Goal: Transaction & Acquisition: Purchase product/service

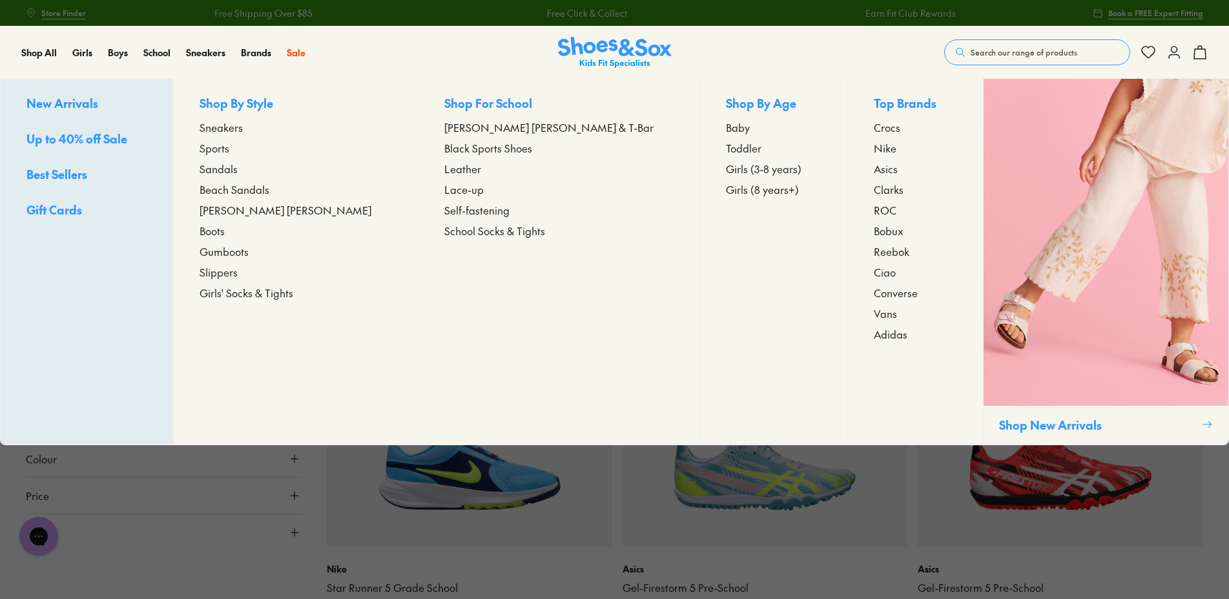
click at [726, 187] on span "Girls (8 years+)" at bounding box center [762, 188] width 73 height 15
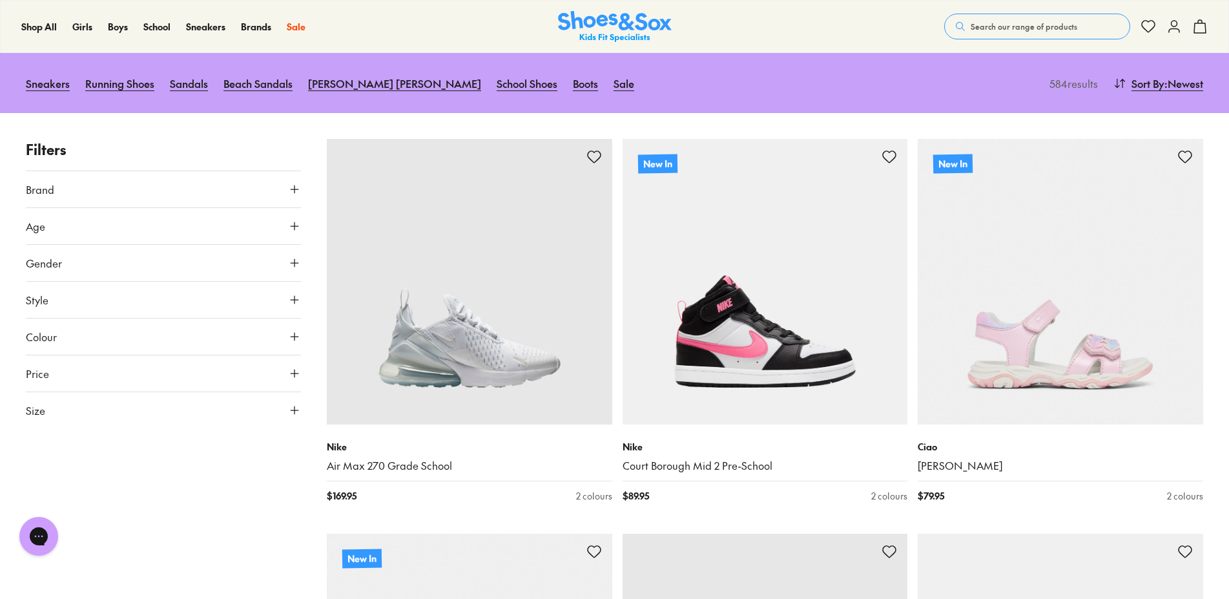
scroll to position [132, 0]
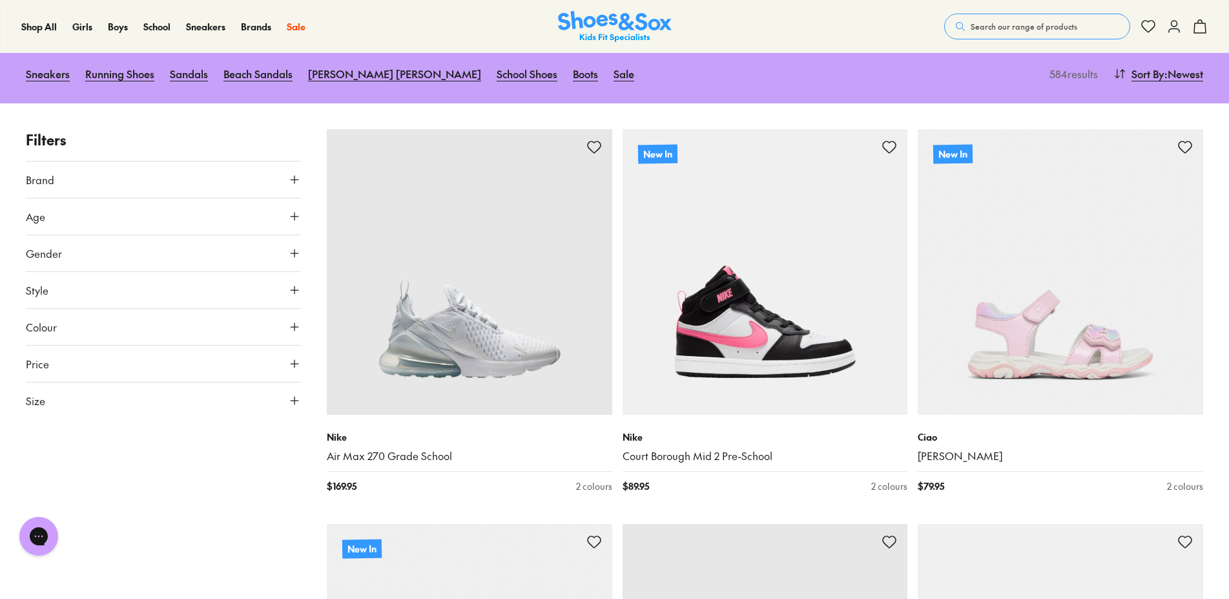
click at [298, 291] on icon at bounding box center [294, 290] width 13 height 13
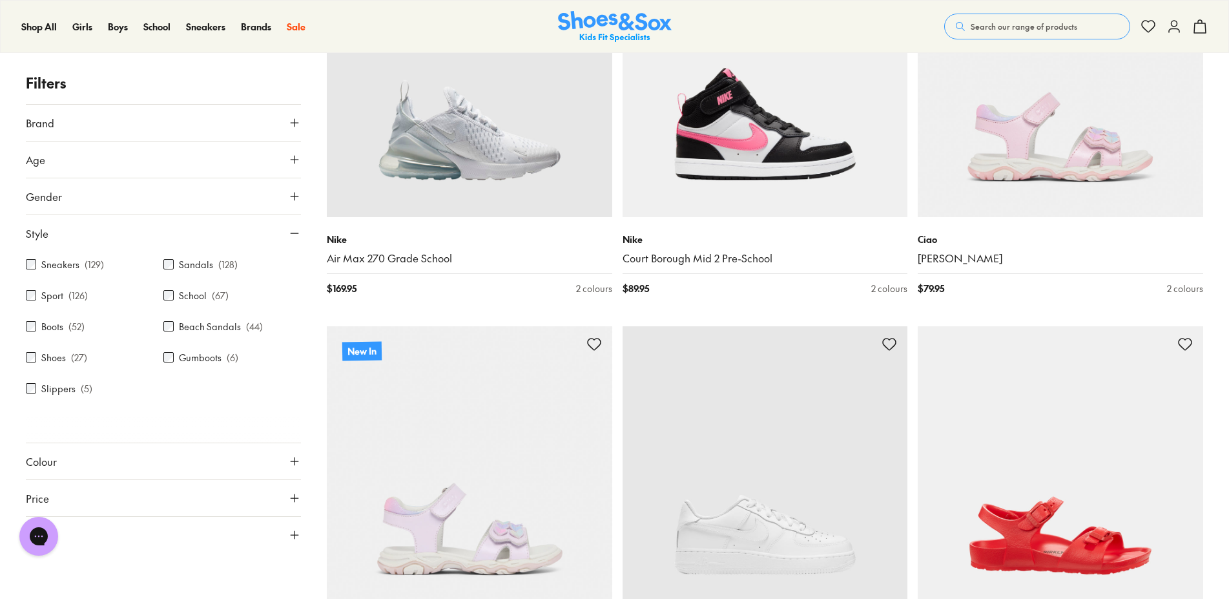
scroll to position [263, 0]
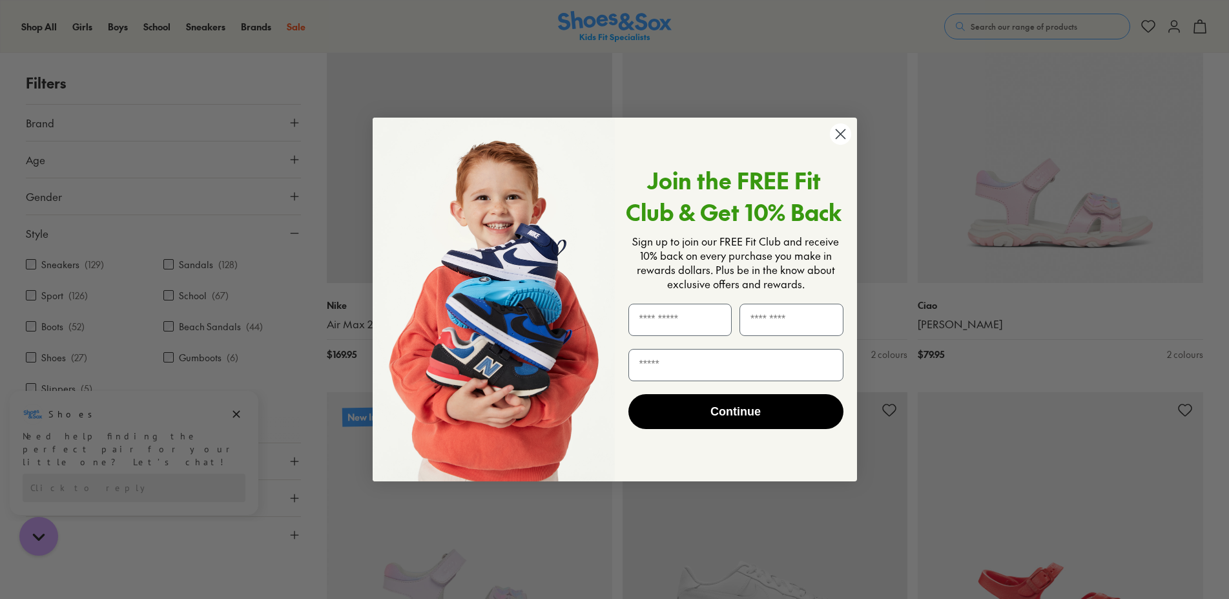
click at [838, 131] on icon "Close dialog" at bounding box center [840, 134] width 9 height 9
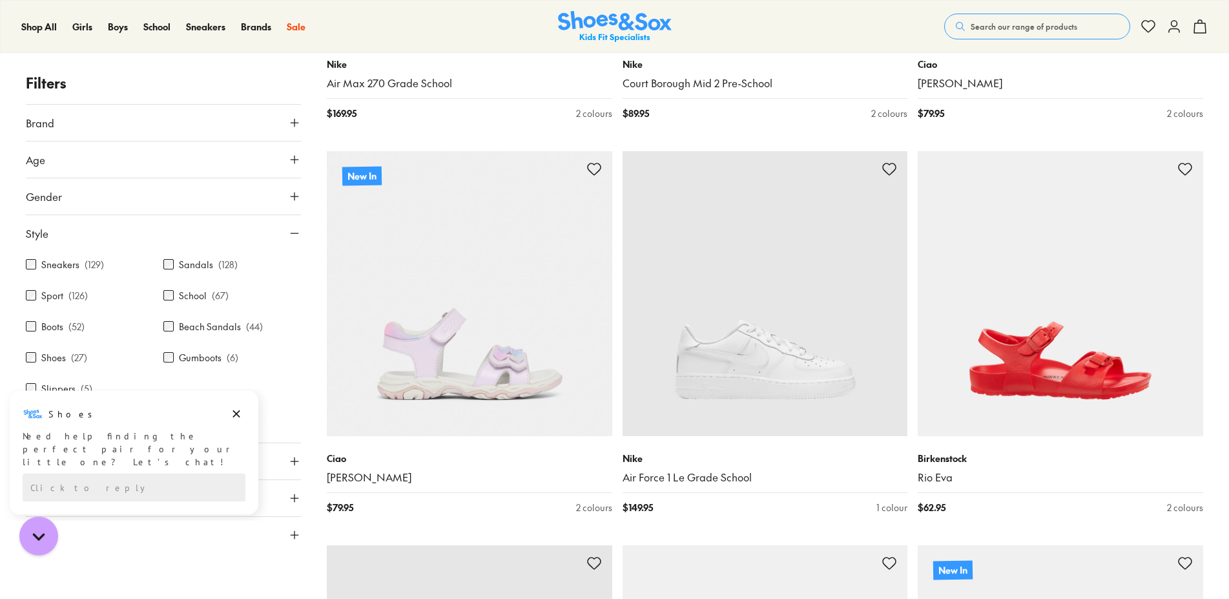
scroll to position [527, 0]
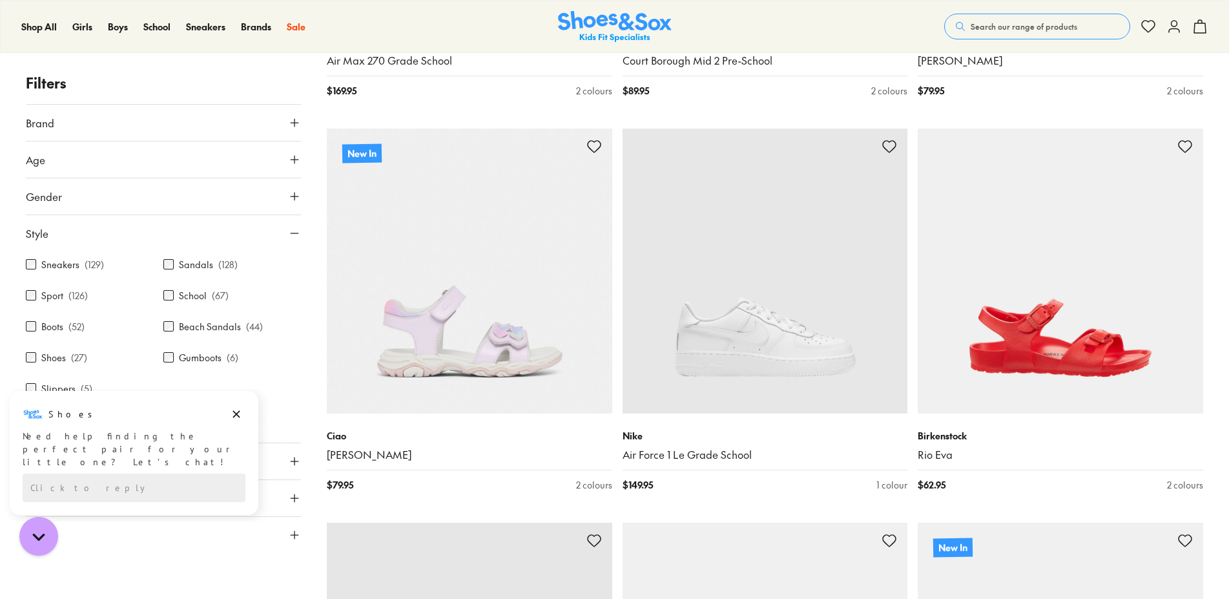
click at [293, 123] on icon at bounding box center [294, 122] width 13 height 13
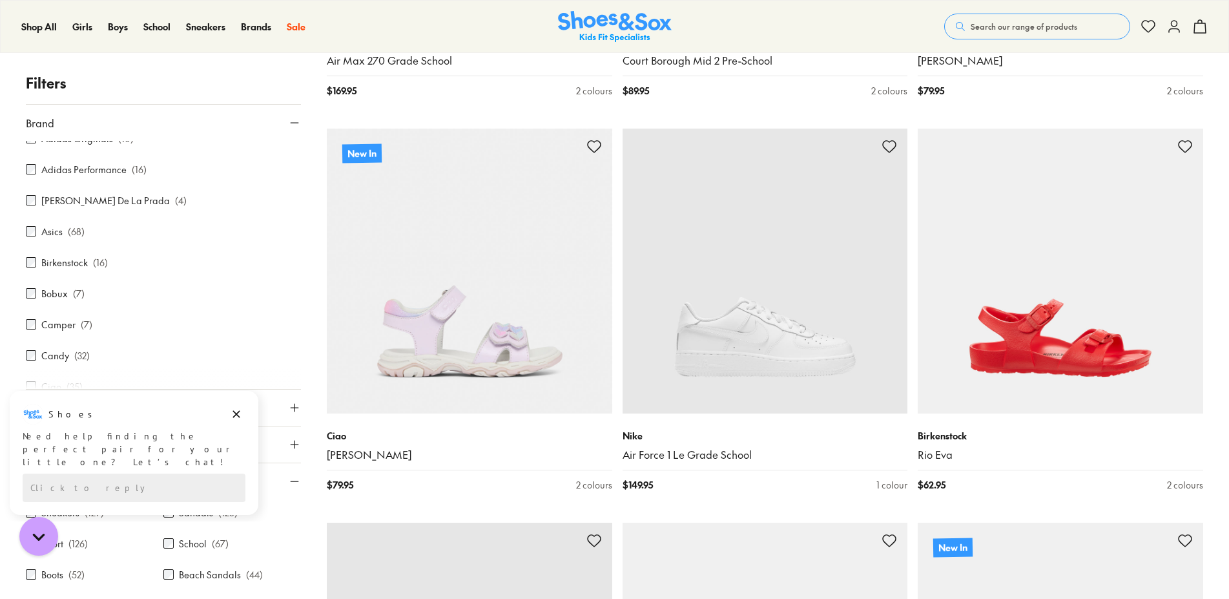
scroll to position [0, 0]
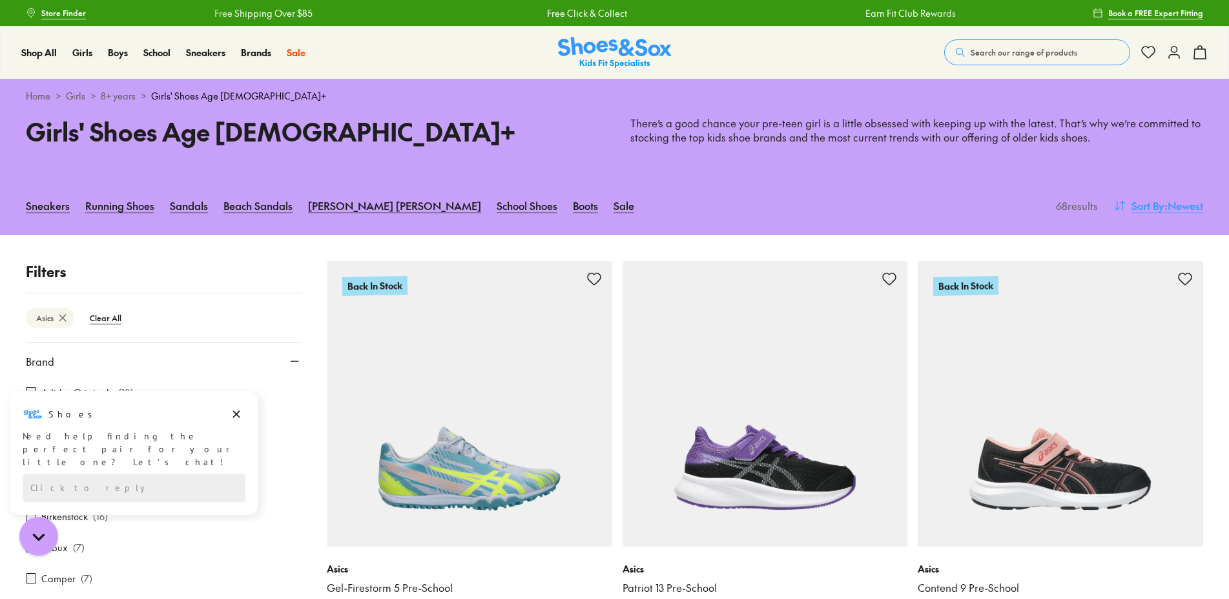
click at [1148, 207] on span "Sort By" at bounding box center [1147, 205] width 33 height 15
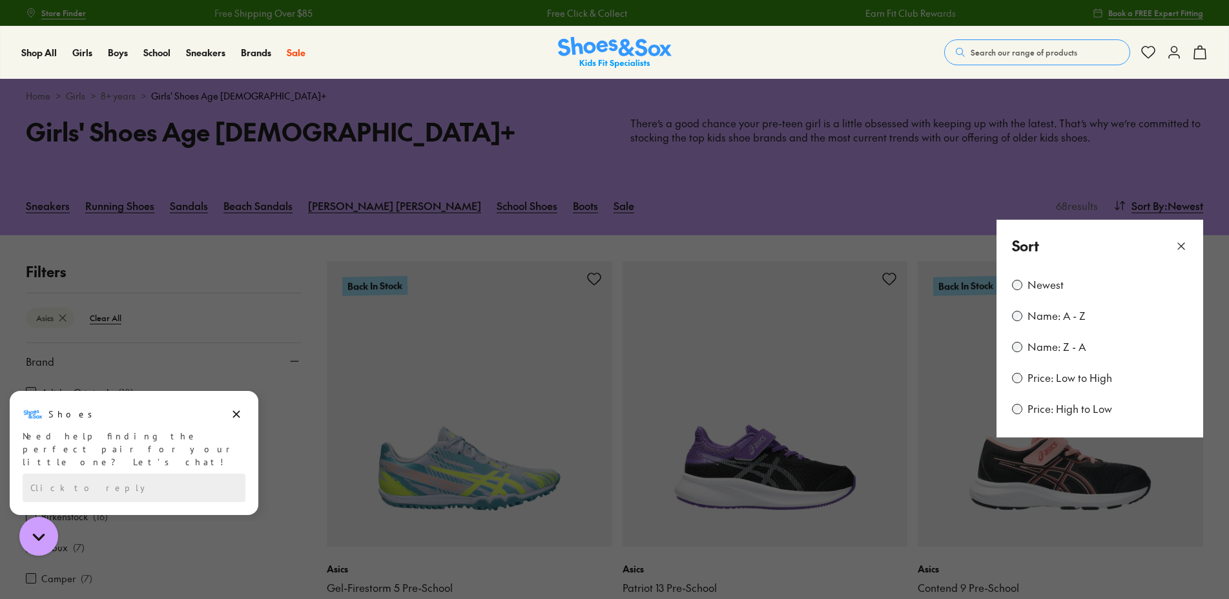
click at [1062, 374] on label "Price: Low to High" at bounding box center [1069, 378] width 85 height 14
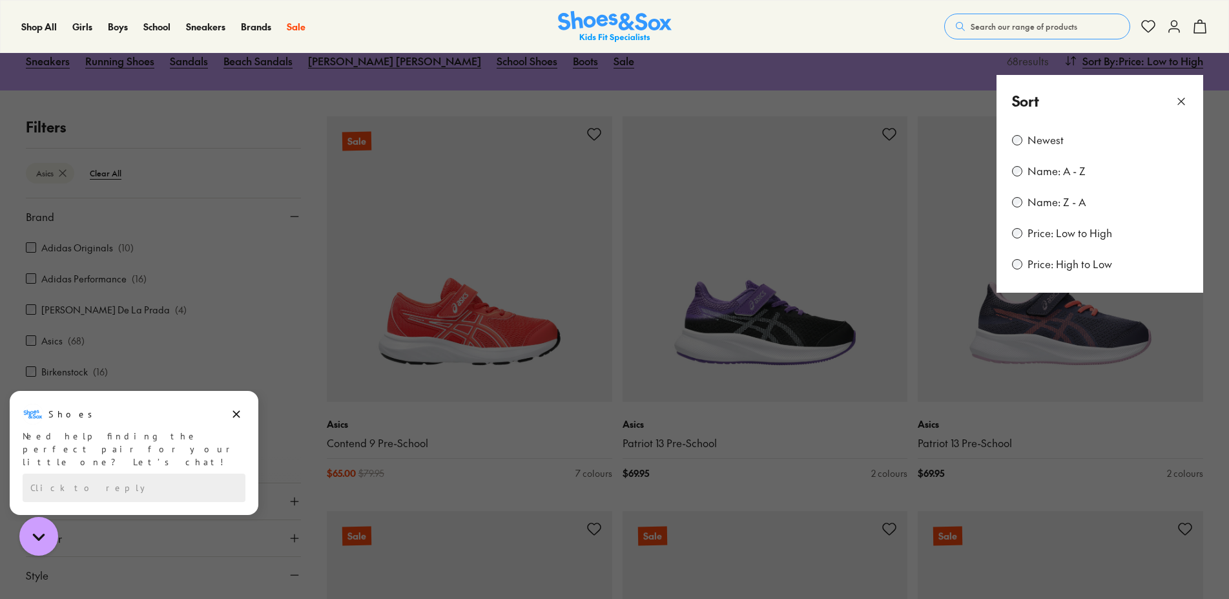
click at [1177, 98] on icon at bounding box center [1181, 101] width 13 height 13
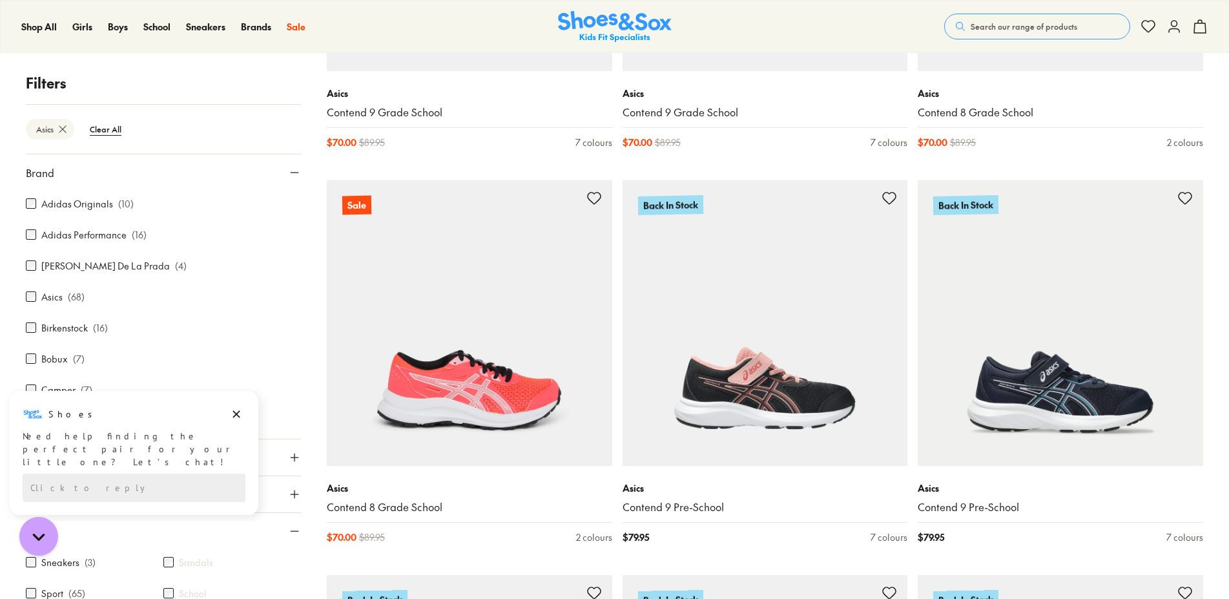
scroll to position [606, 0]
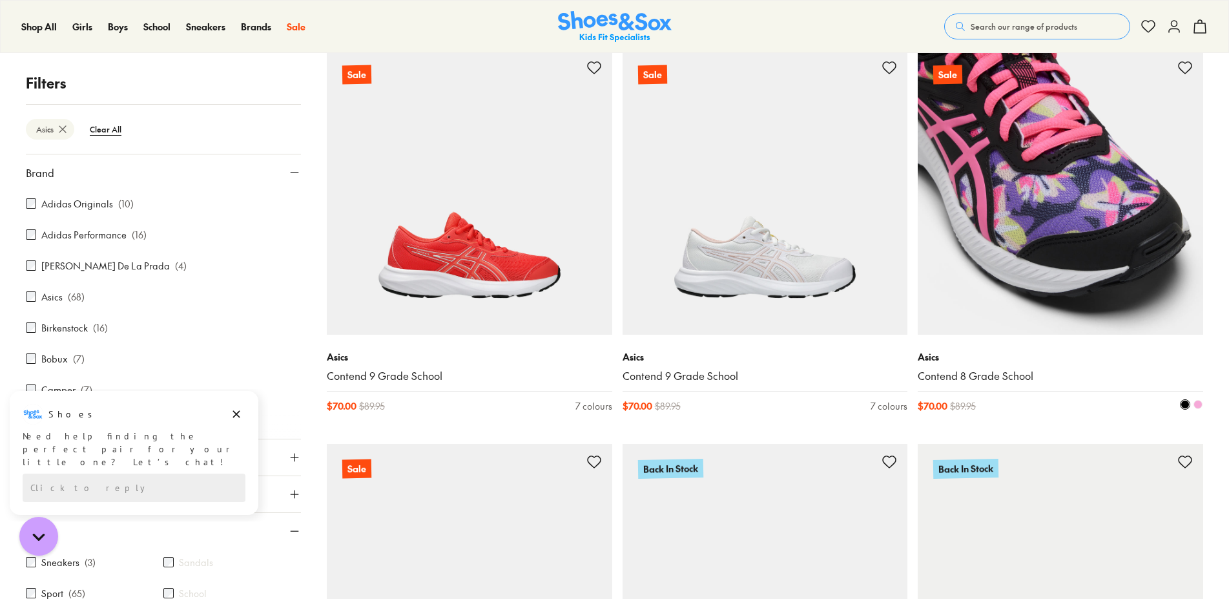
click at [997, 271] on img at bounding box center [1060, 192] width 285 height 285
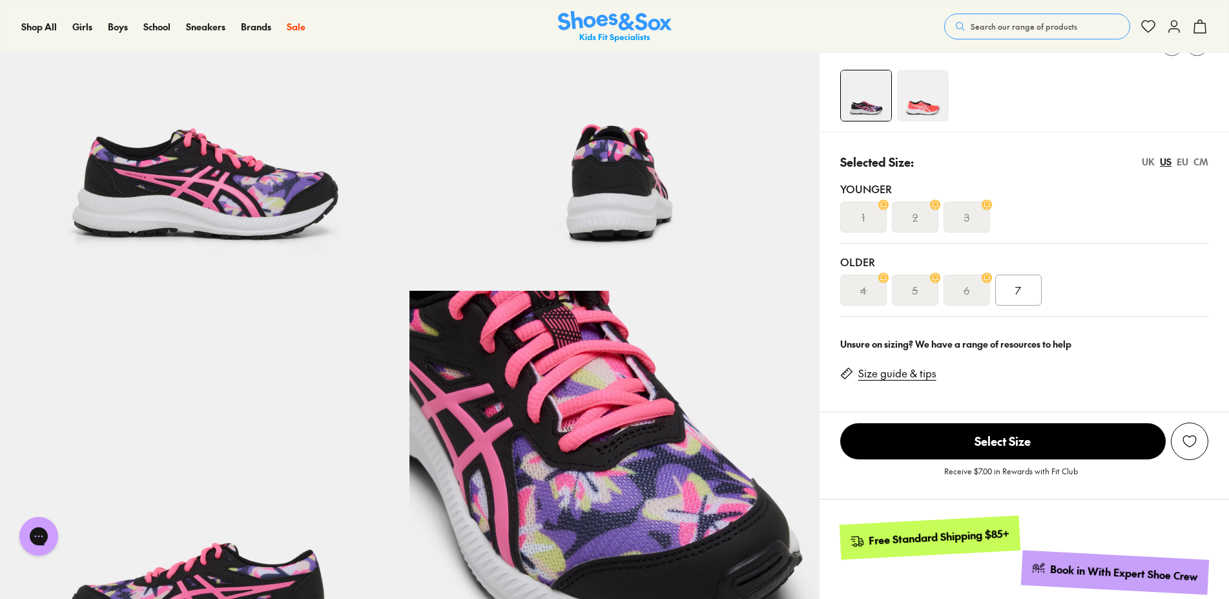
select select "*"
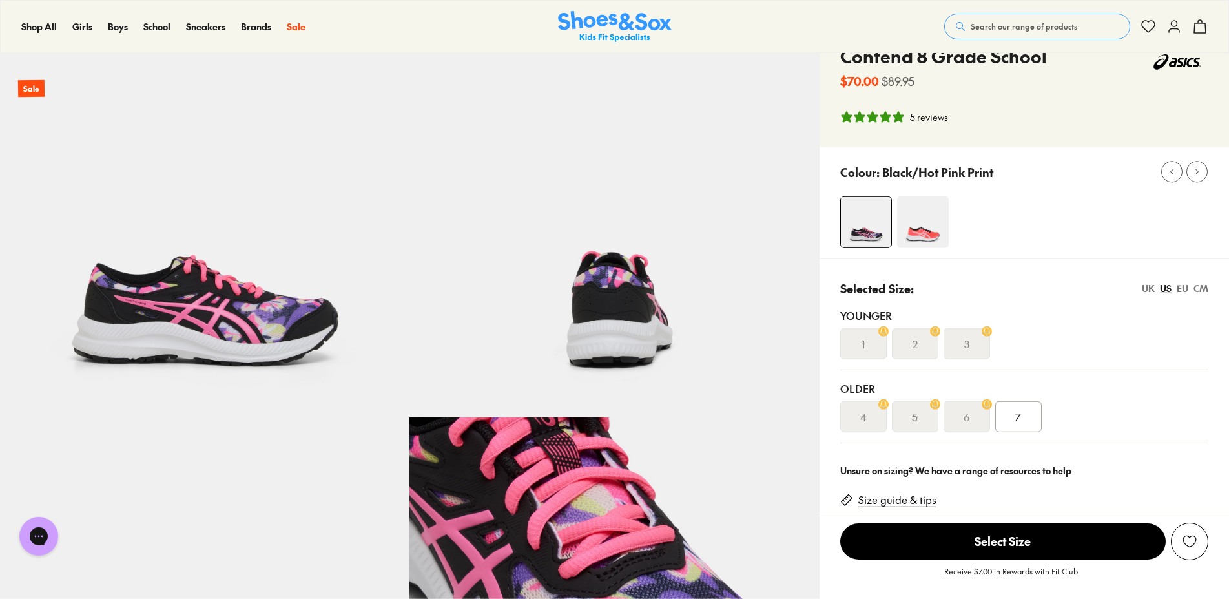
scroll to position [66, 0]
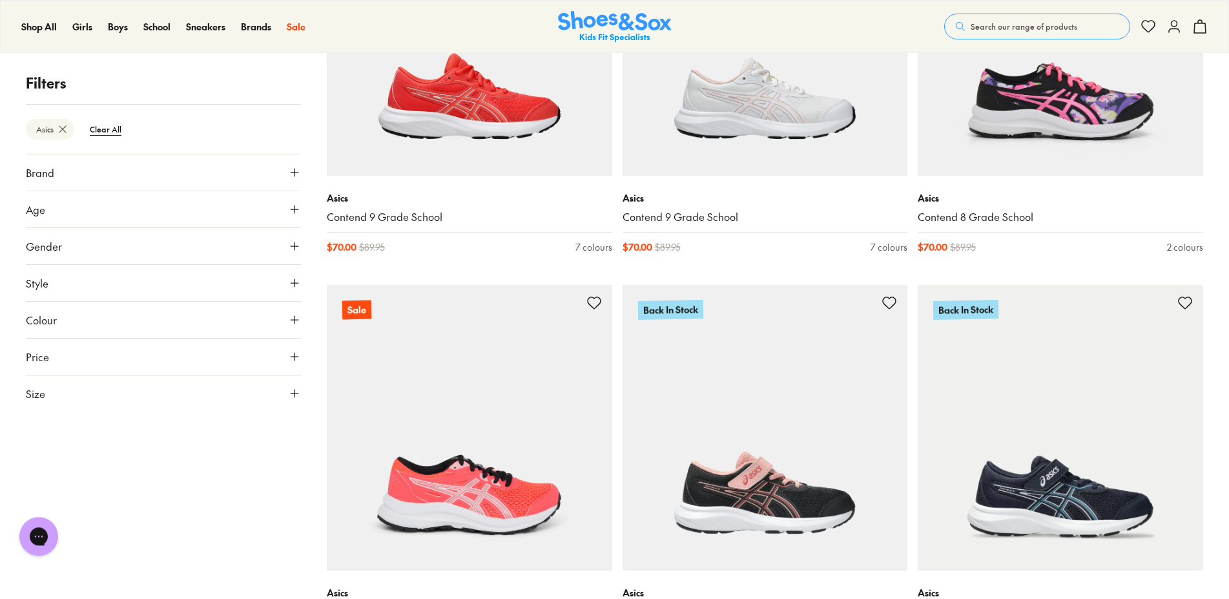
scroll to position [795, 0]
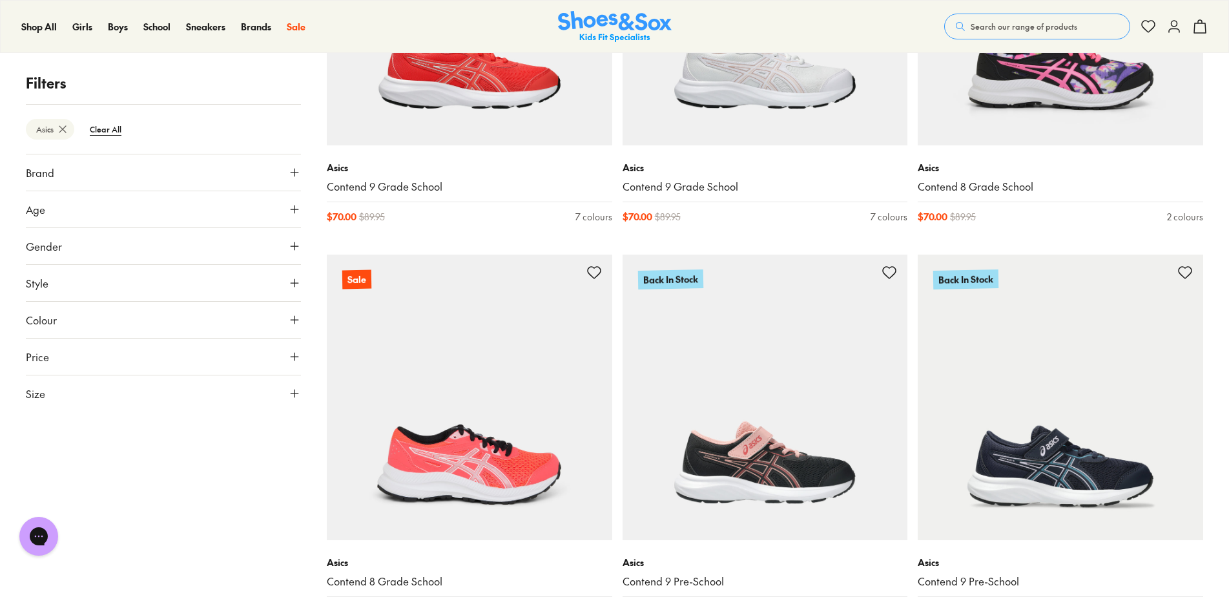
click at [294, 393] on use at bounding box center [295, 393] width 8 height 8
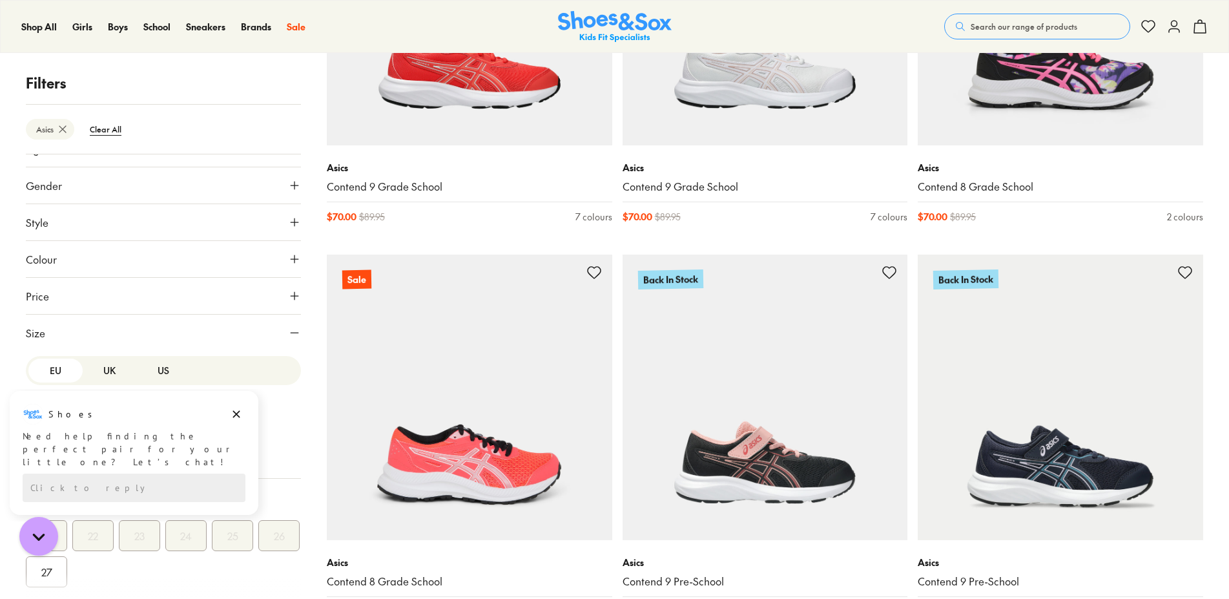
scroll to position [0, 0]
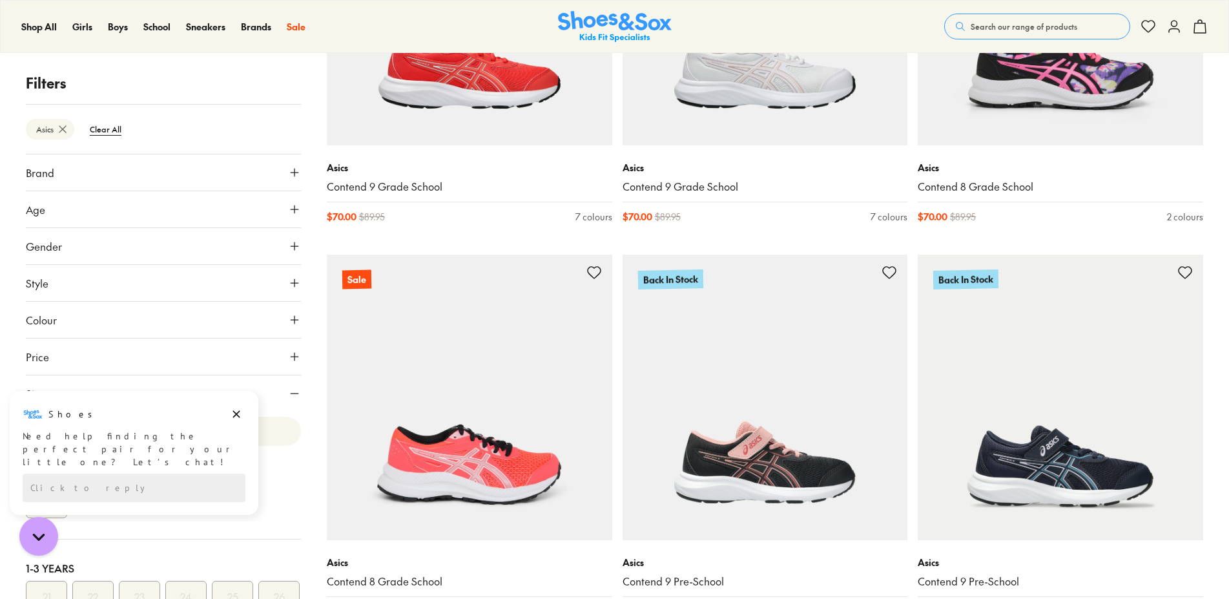
click at [288, 170] on icon at bounding box center [294, 172] width 13 height 13
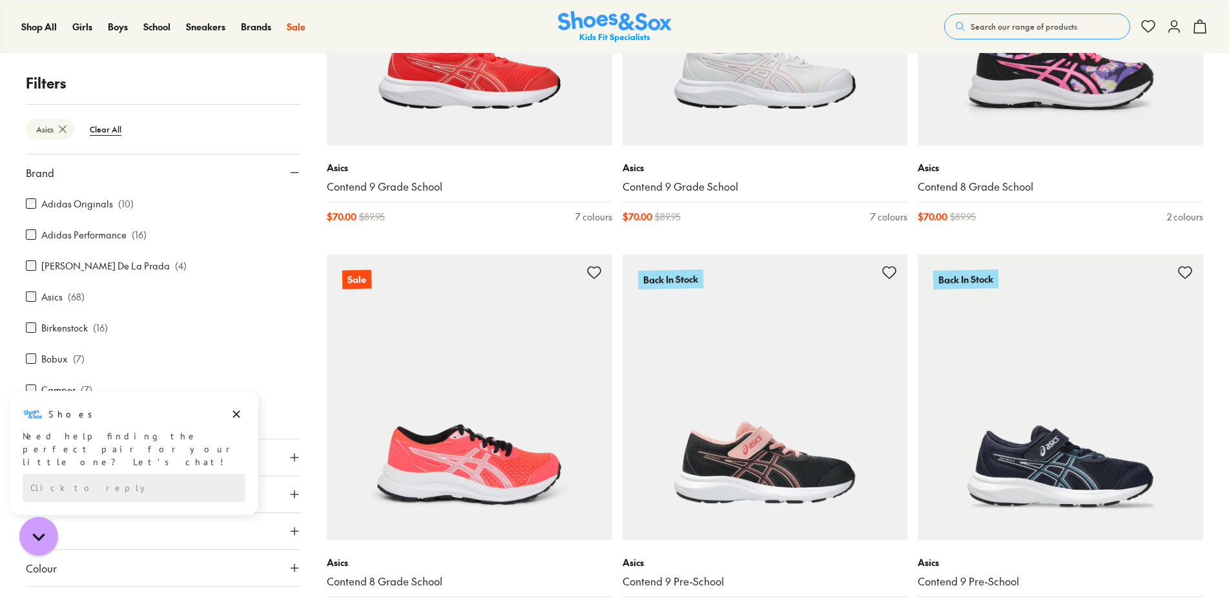
scroll to position [85, 0]
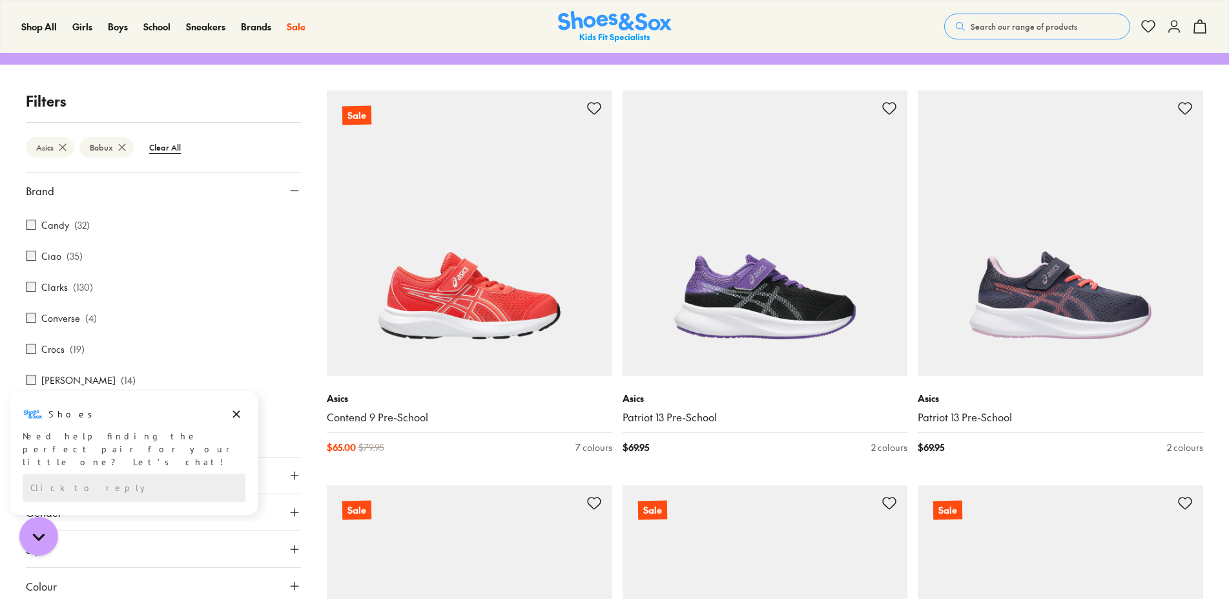
scroll to position [256, 0]
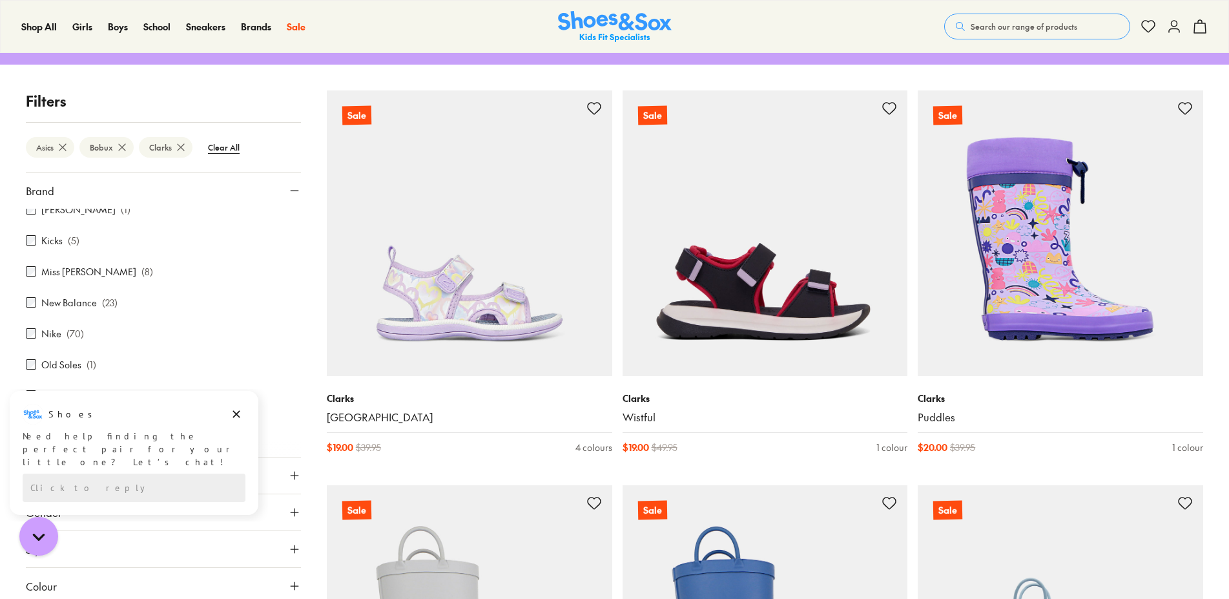
scroll to position [426, 0]
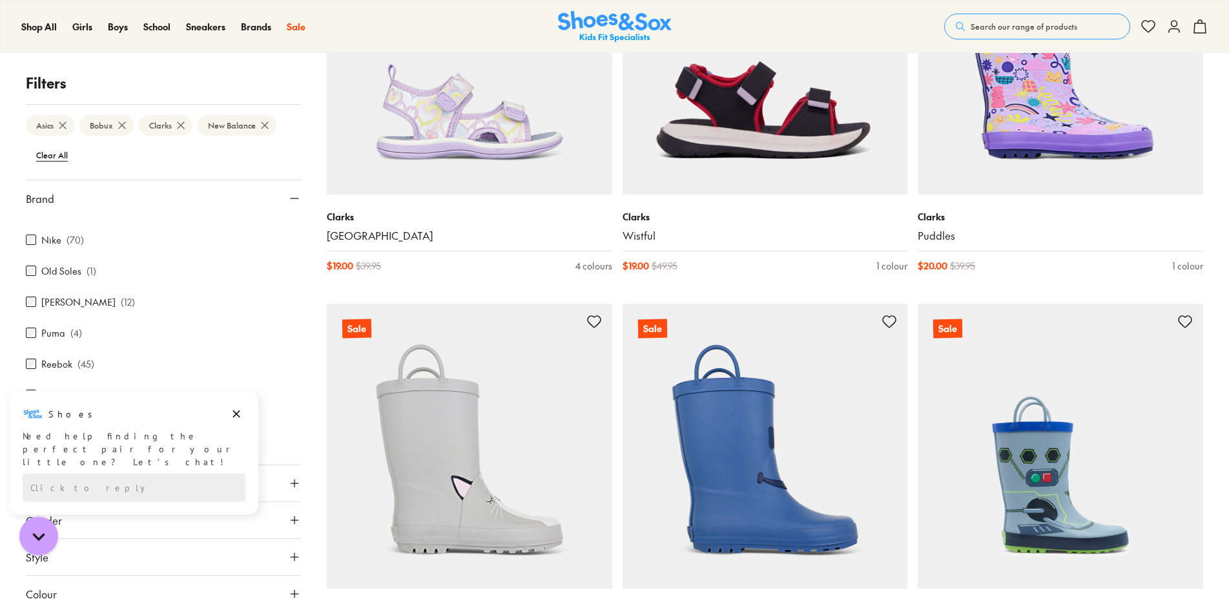
scroll to position [368, 0]
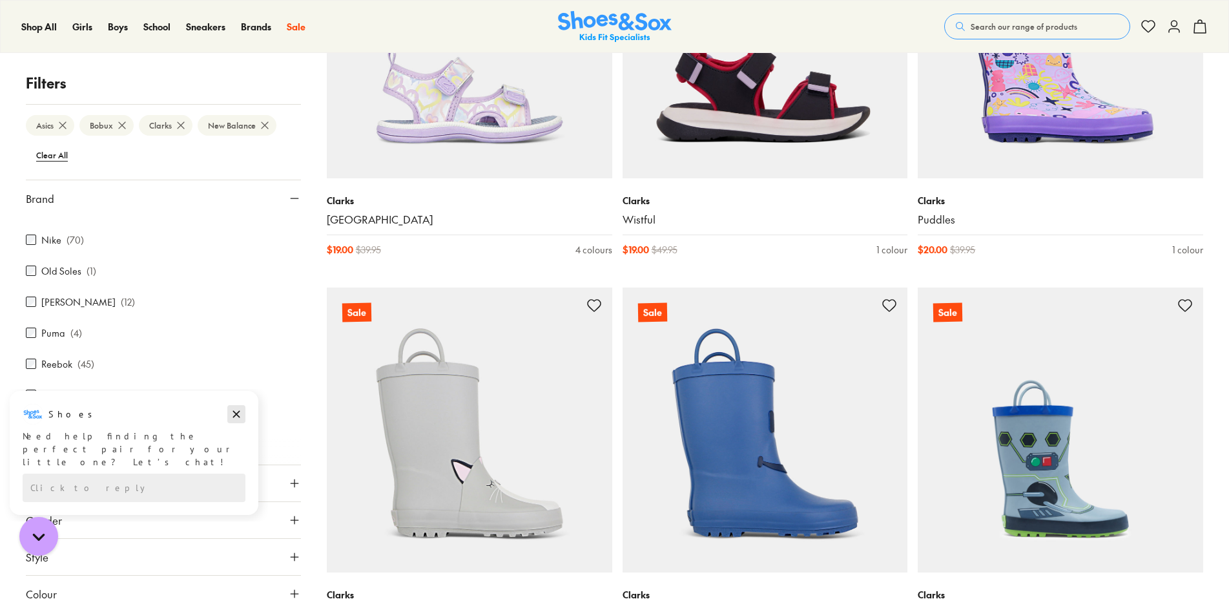
click at [239, 413] on icon "Dismiss campaign" at bounding box center [236, 413] width 13 height 15
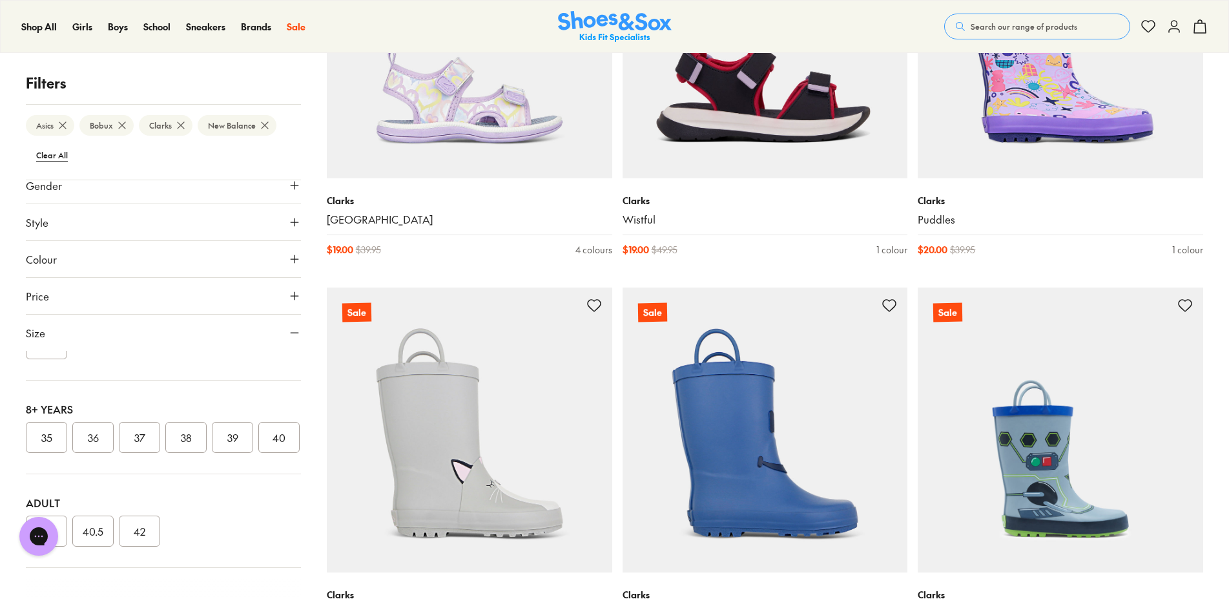
scroll to position [394, 0]
click at [93, 422] on button "36" at bounding box center [92, 437] width 41 height 31
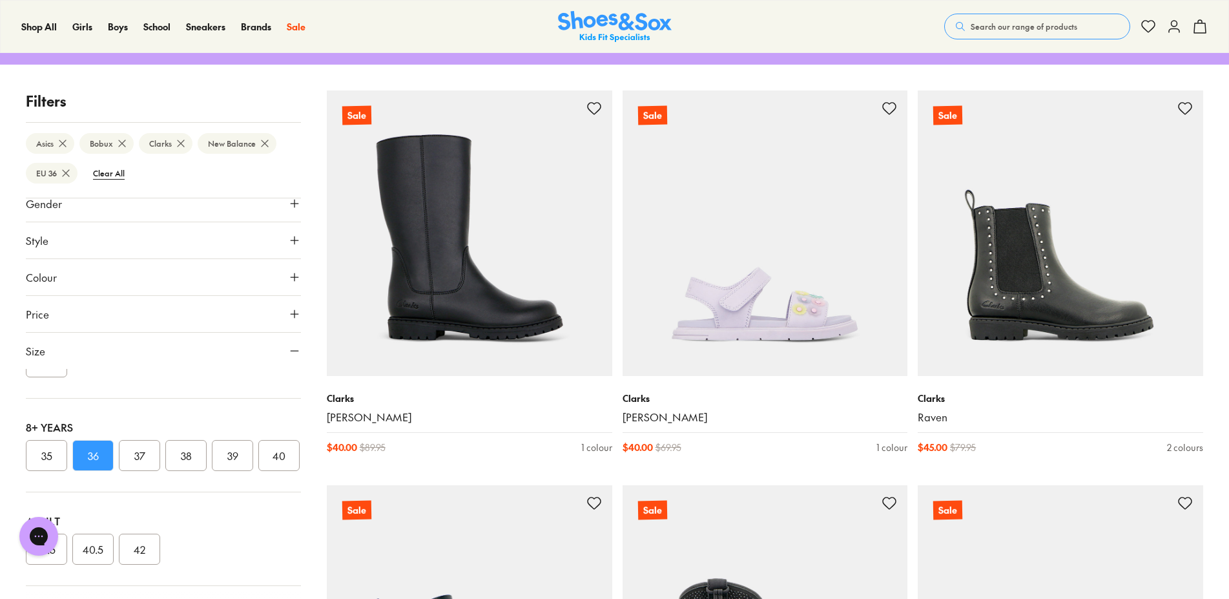
click at [132, 440] on button "37" at bounding box center [139, 455] width 41 height 31
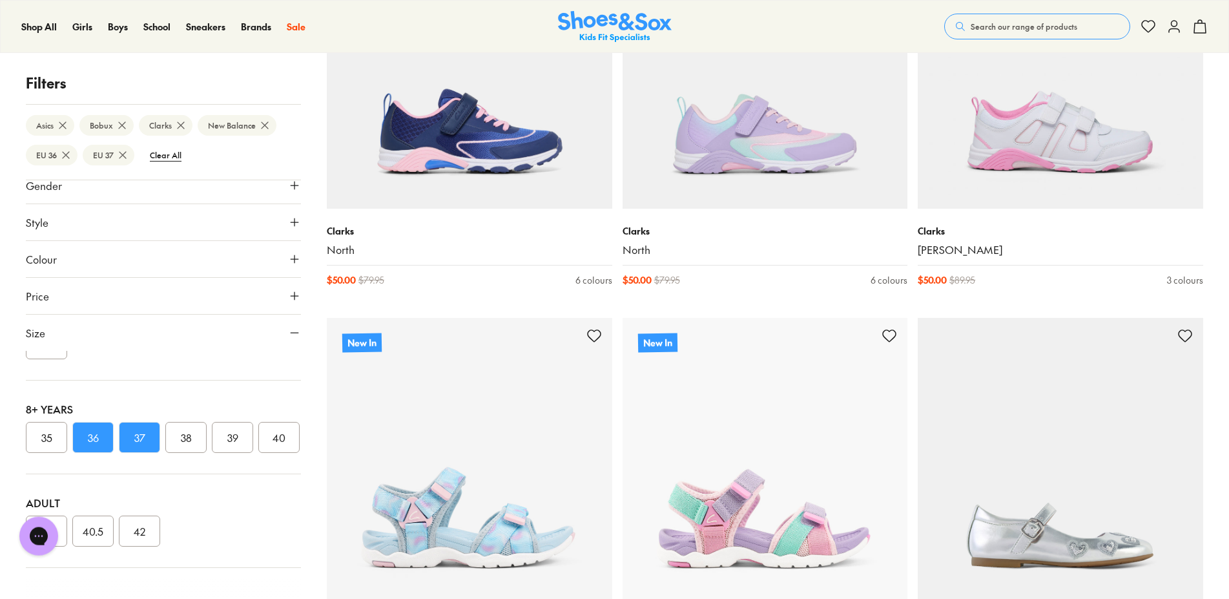
scroll to position [3162, 0]
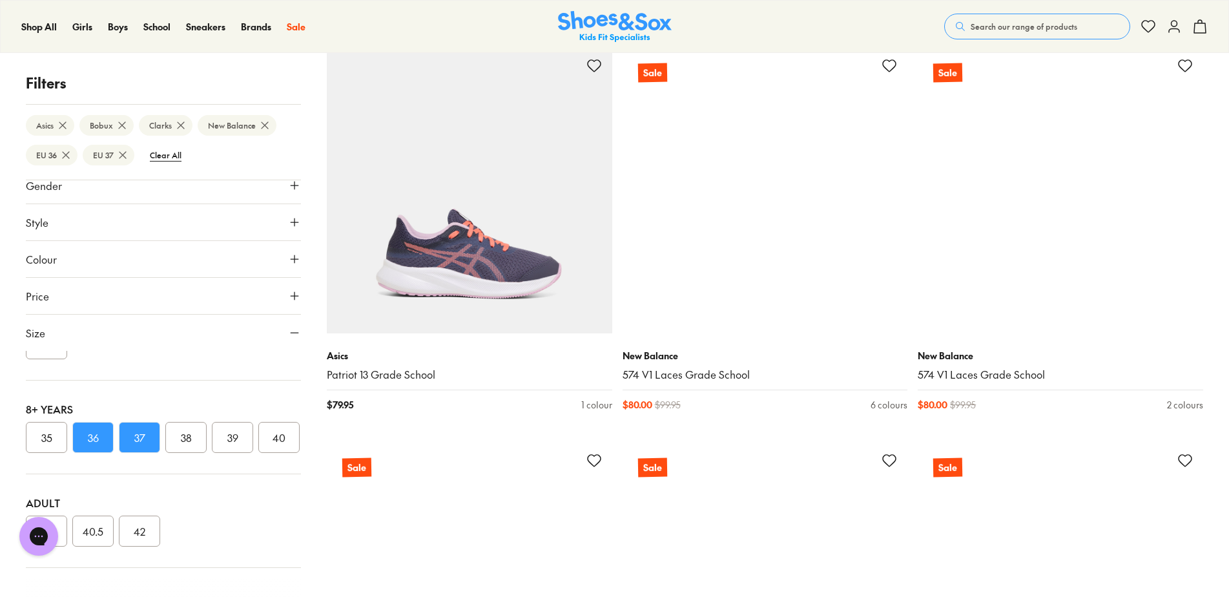
scroll to position [7641, 0]
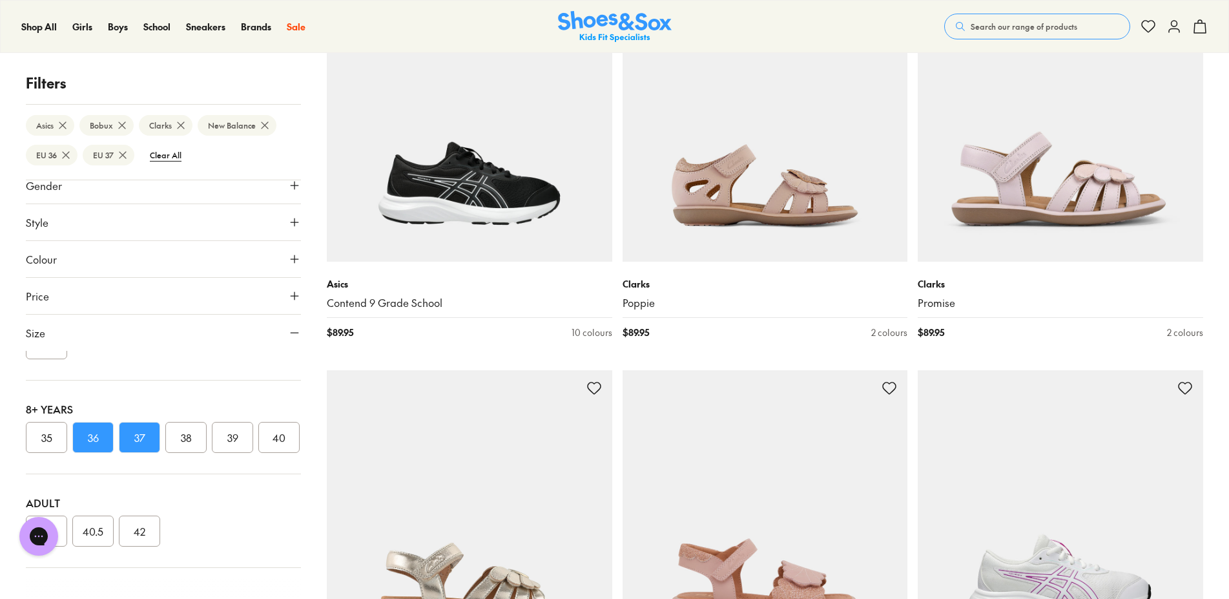
scroll to position [10408, 0]
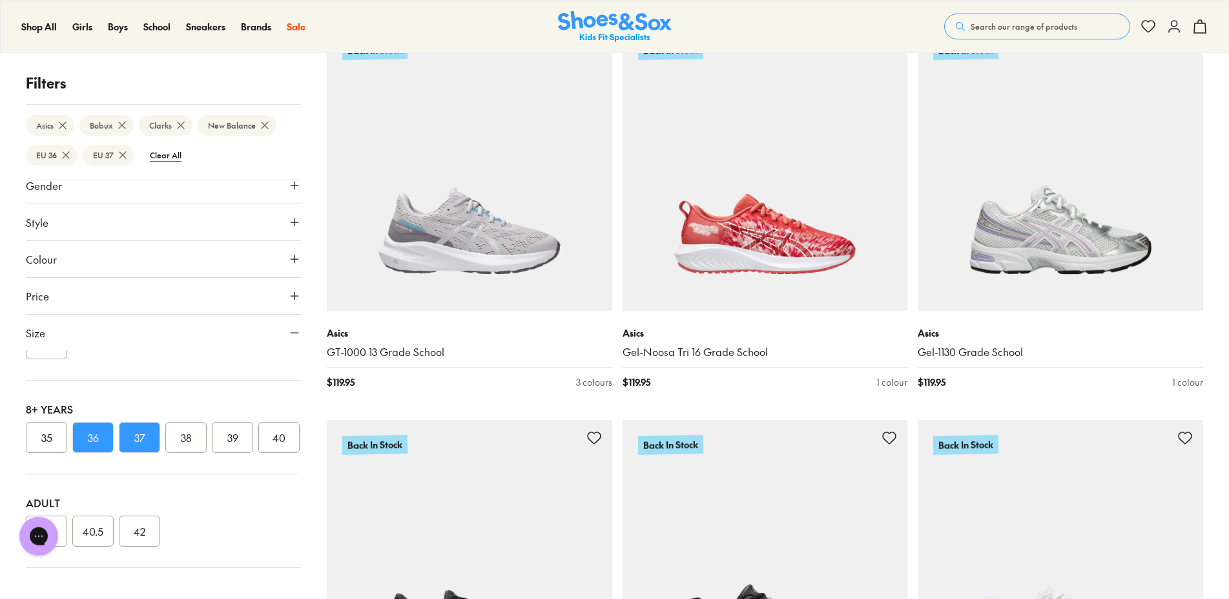
scroll to position [12318, 0]
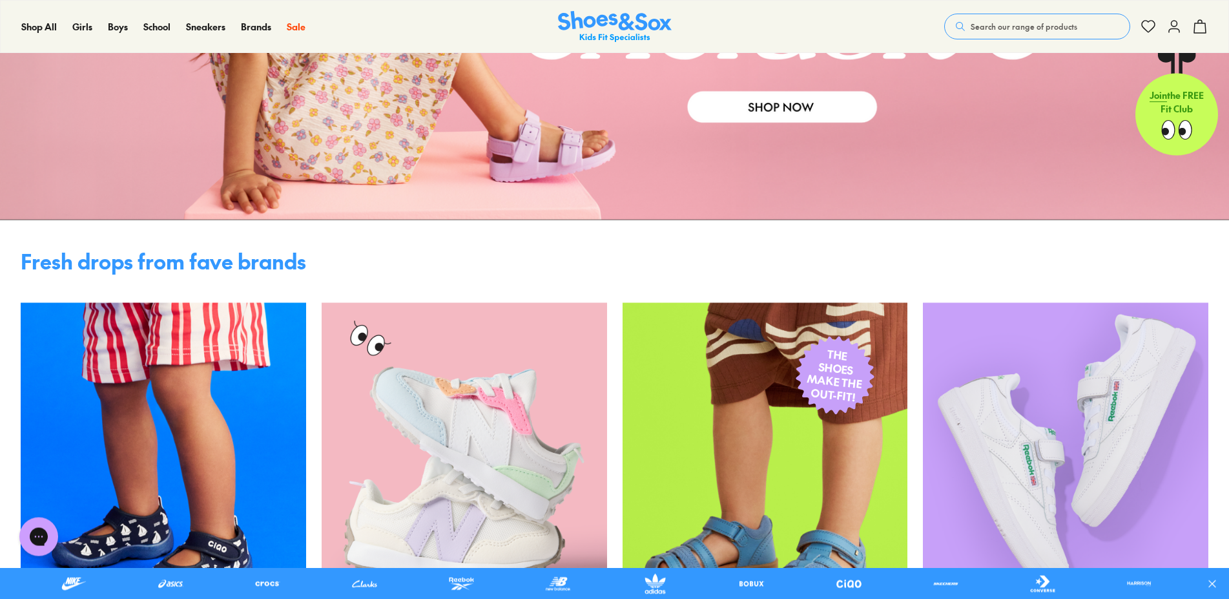
scroll to position [527, 0]
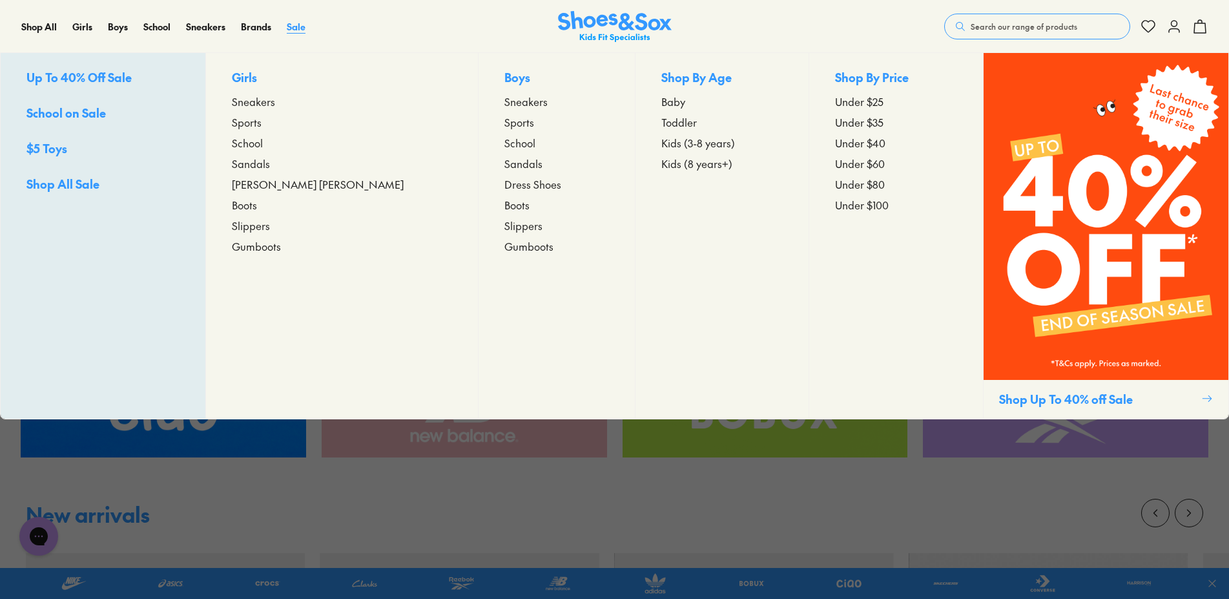
click at [294, 28] on span "Sale" at bounding box center [296, 26] width 19 height 13
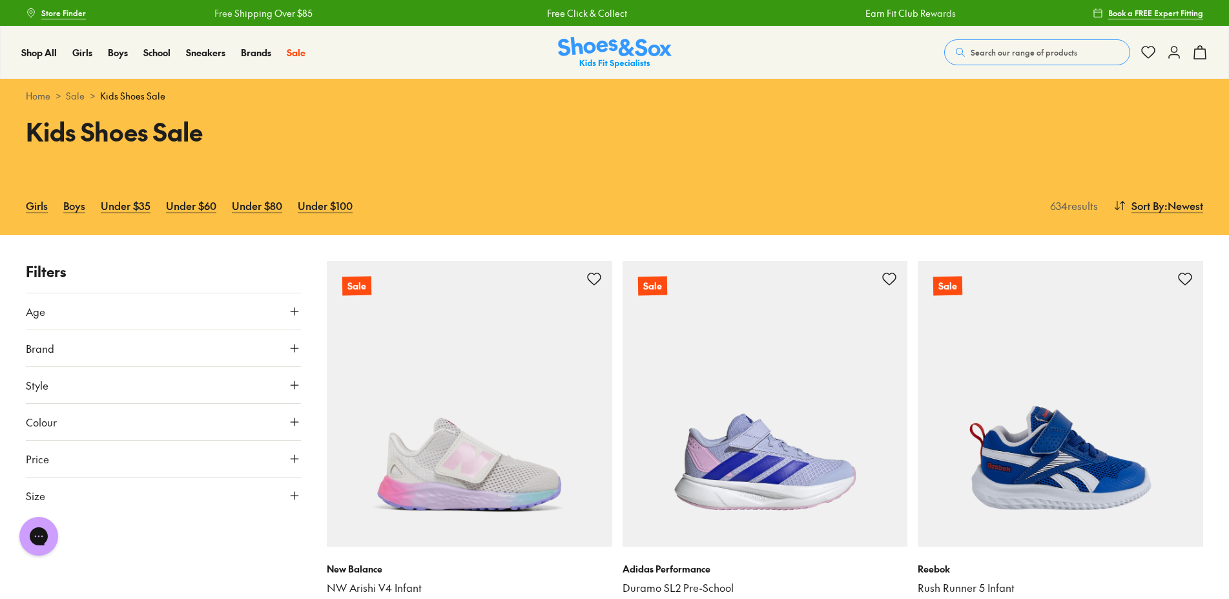
click at [299, 499] on icon at bounding box center [294, 495] width 13 height 13
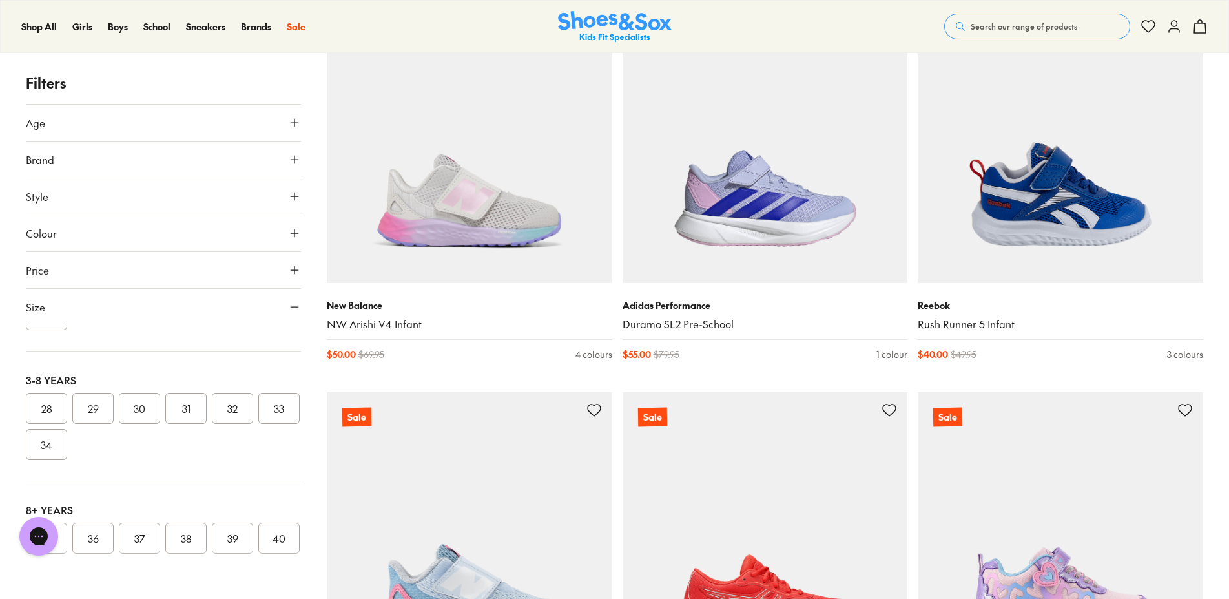
scroll to position [256, 0]
click at [57, 503] on button "35" at bounding box center [46, 513] width 41 height 31
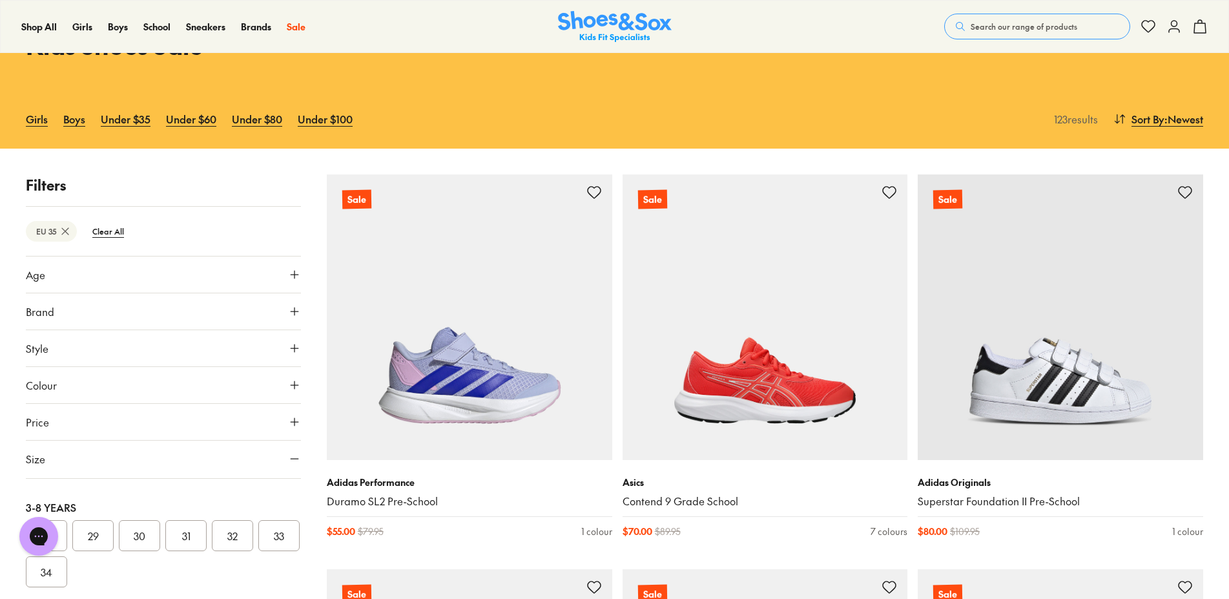
scroll to position [394, 0]
click at [93, 548] on button "36" at bounding box center [92, 563] width 41 height 31
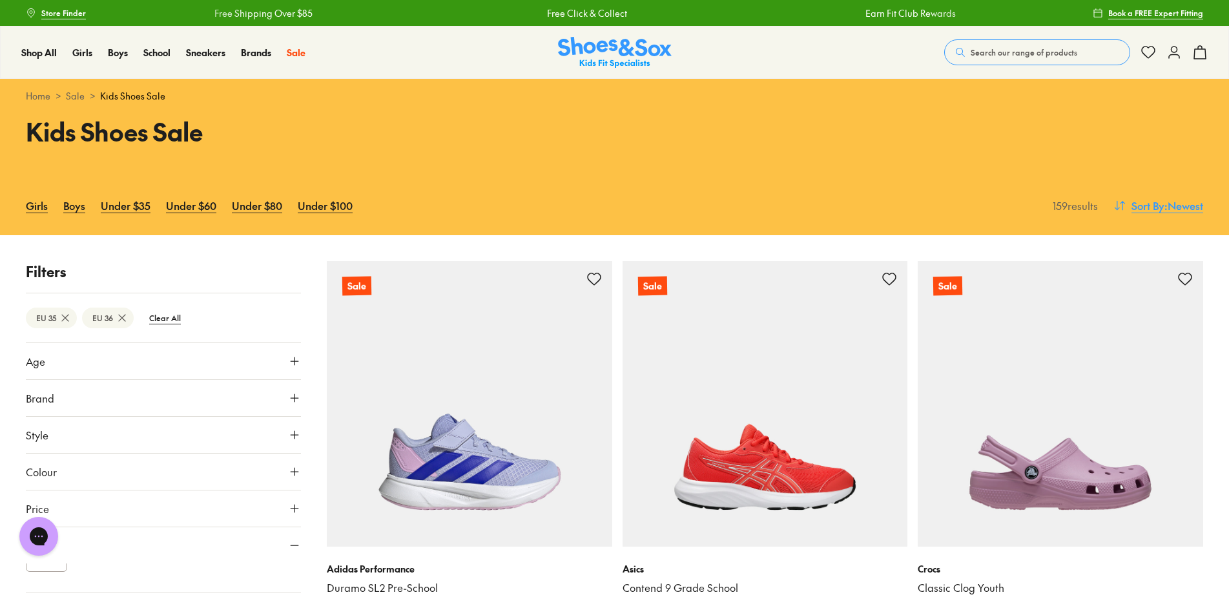
click at [1144, 205] on span "Sort By" at bounding box center [1147, 205] width 33 height 15
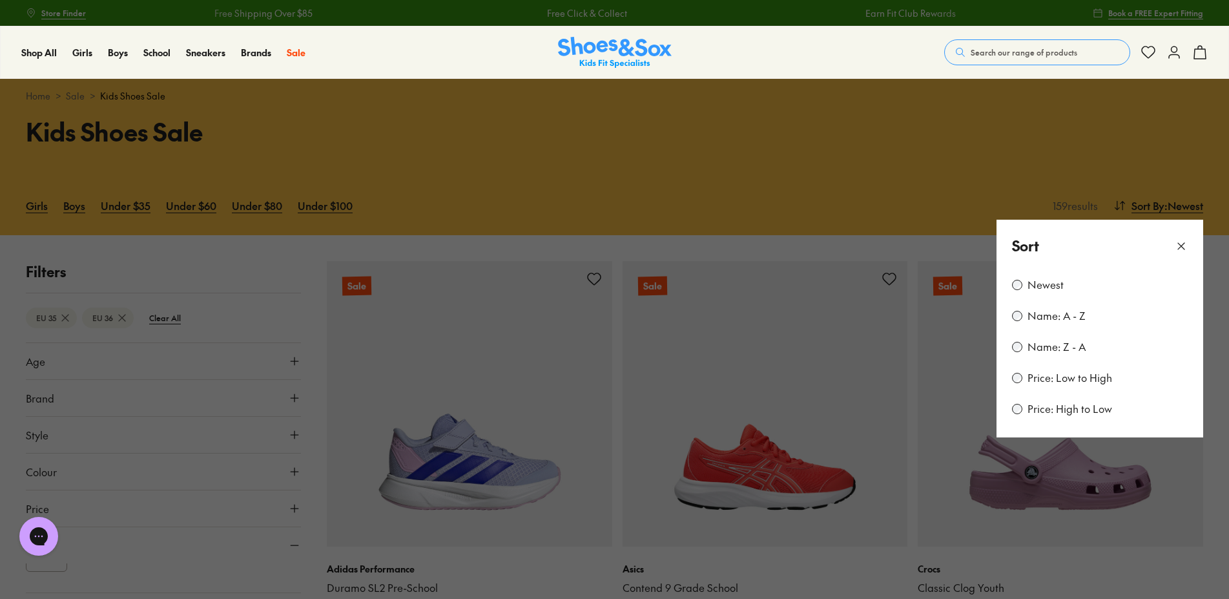
click at [1062, 387] on div "Newest Name: A - Z Name: Z - A Price: Low to High Price: High to Low" at bounding box center [1099, 354] width 207 height 165
click at [1058, 381] on label "Price: Low to High" at bounding box center [1069, 378] width 85 height 14
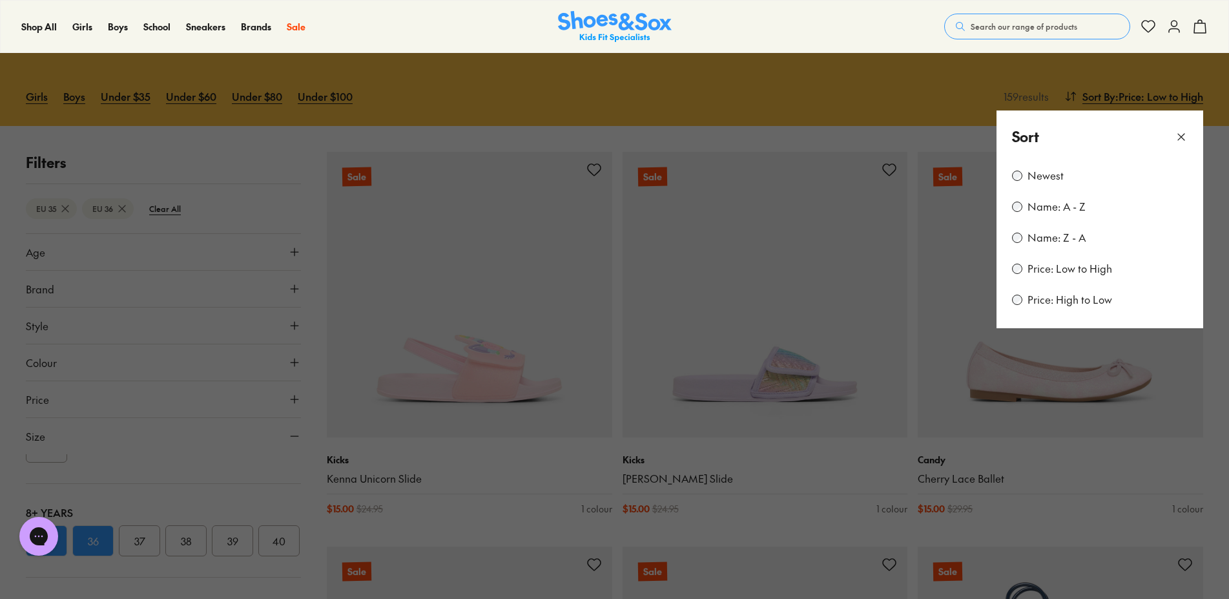
click at [1180, 137] on icon at bounding box center [1181, 136] width 13 height 13
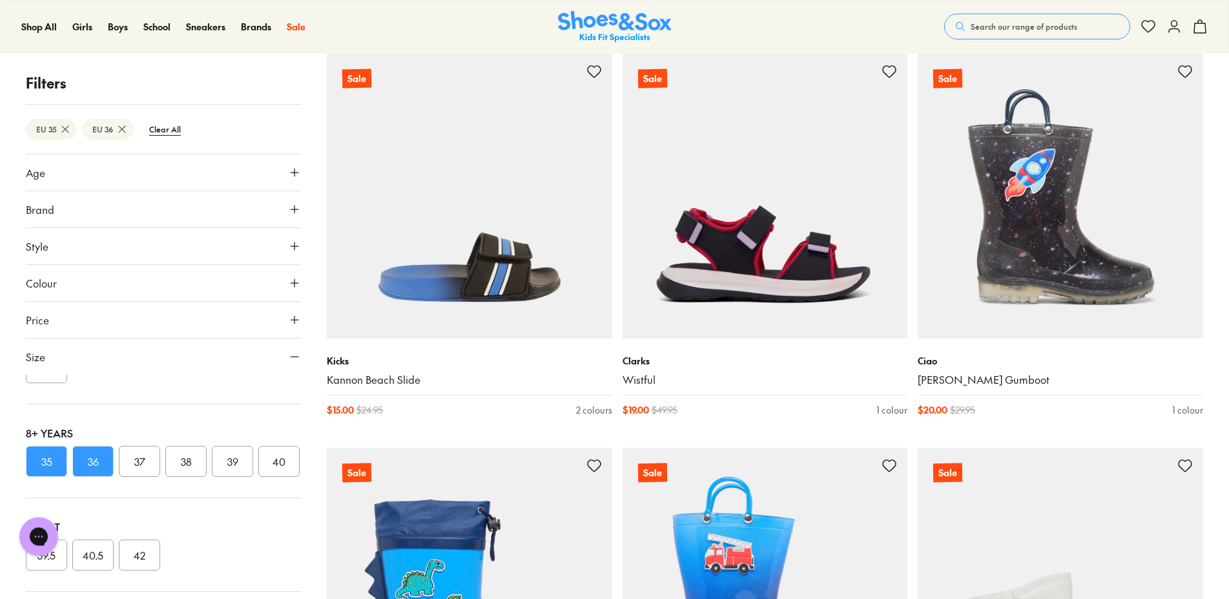
scroll to position [702, 0]
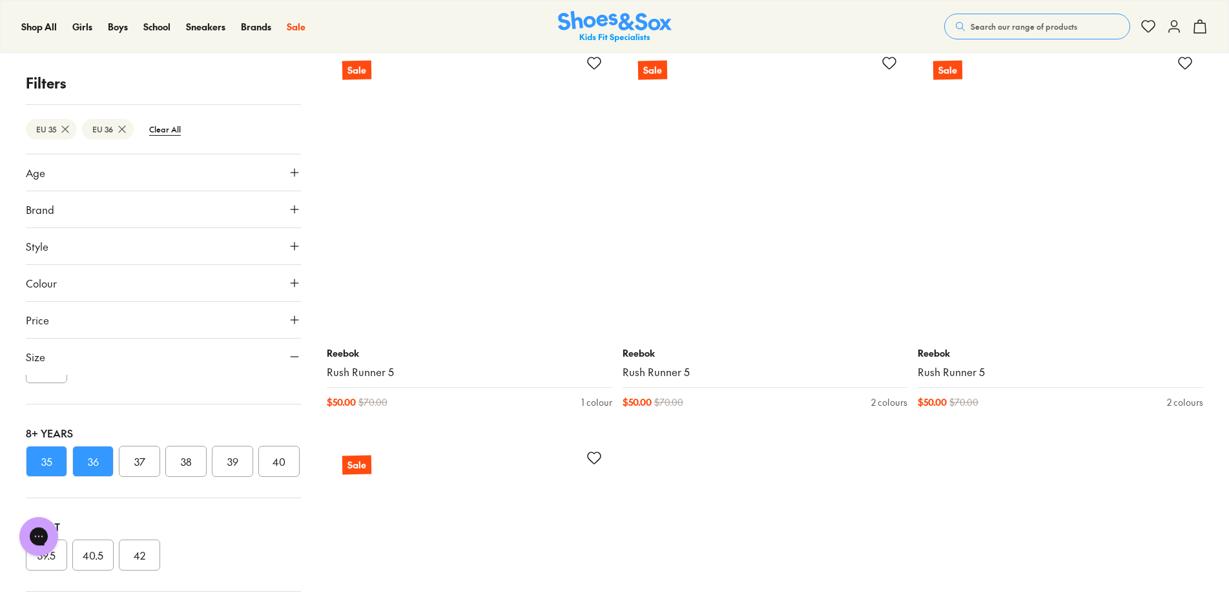
scroll to position [8145, 0]
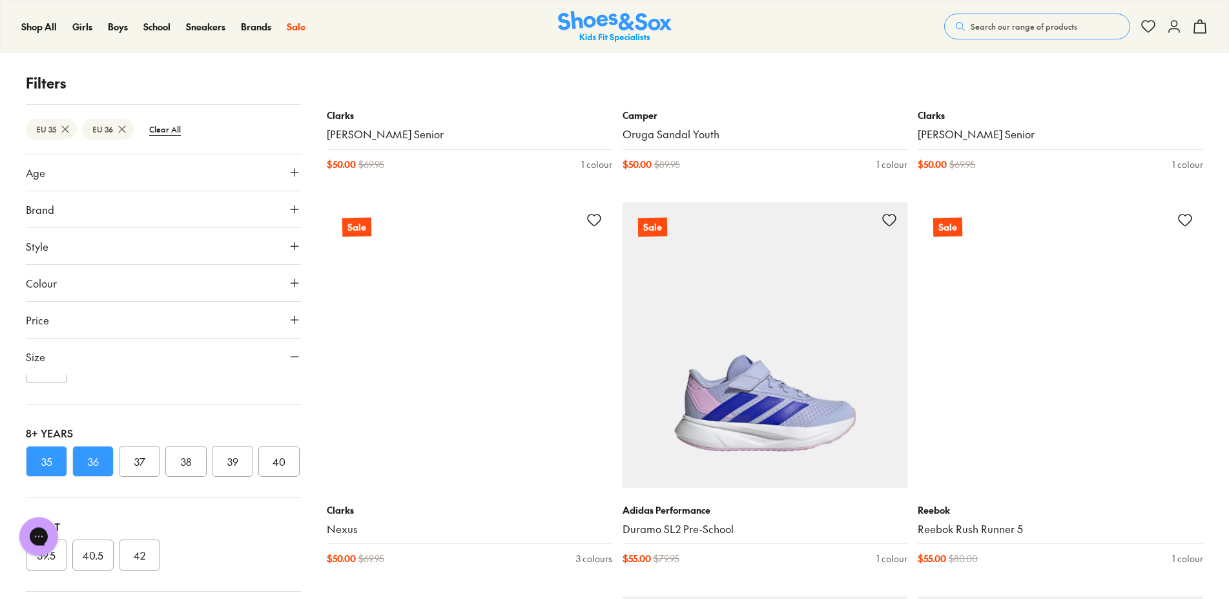
scroll to position [11175, 0]
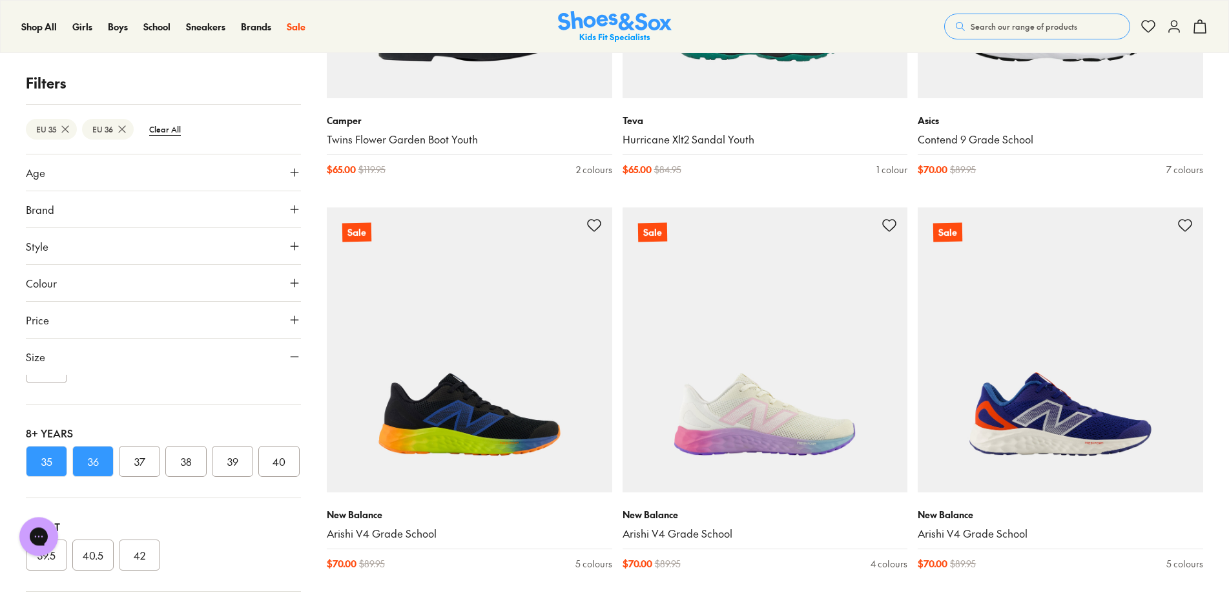
scroll to position [16247, 0]
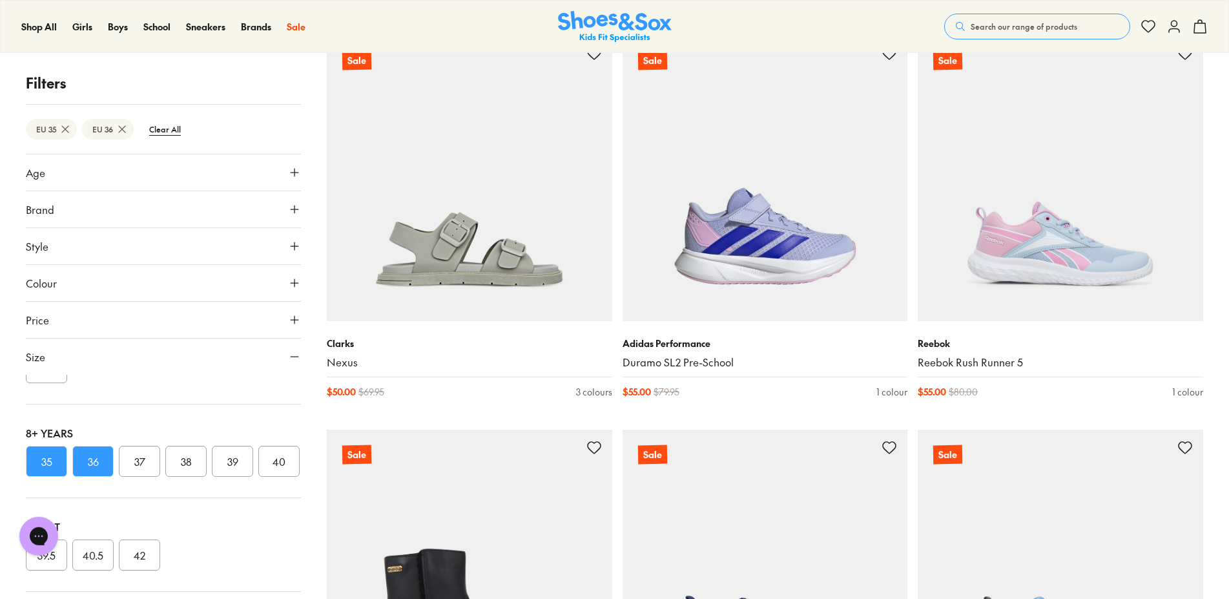
scroll to position [11175, 0]
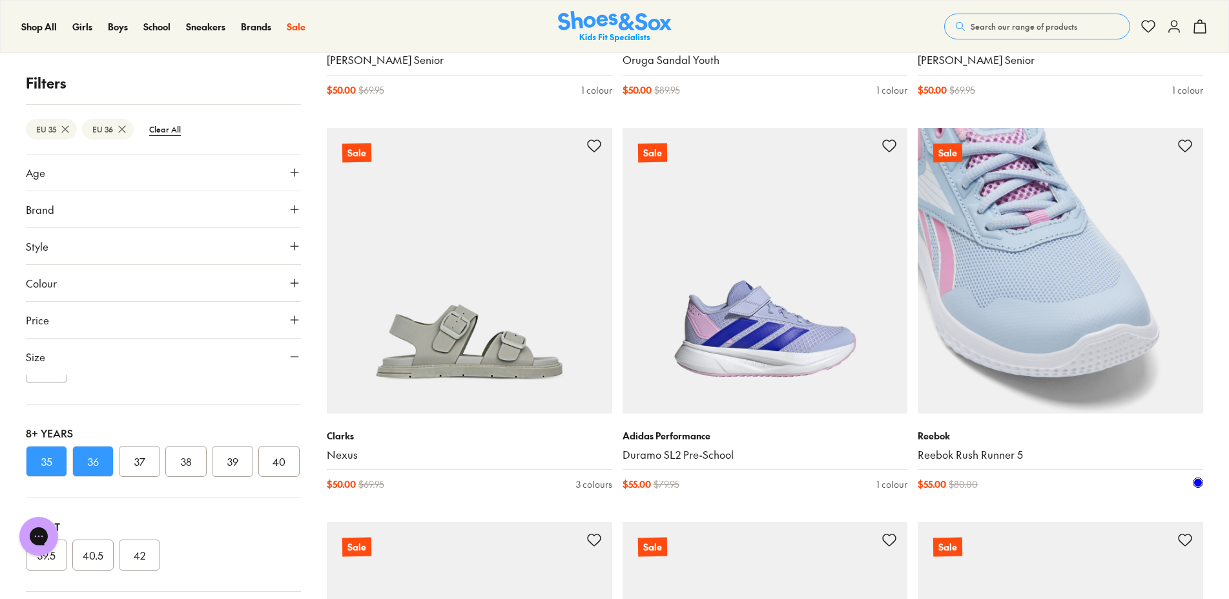
click at [1135, 335] on img at bounding box center [1060, 270] width 285 height 285
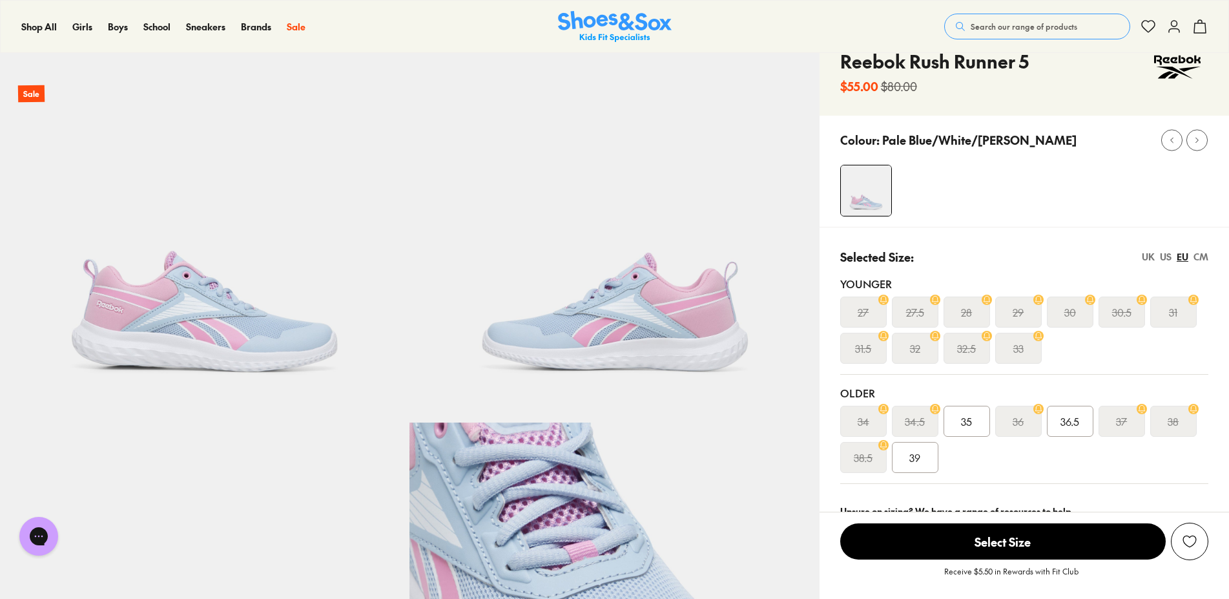
select select "*"
